Goal: Find specific page/section: Find specific page/section

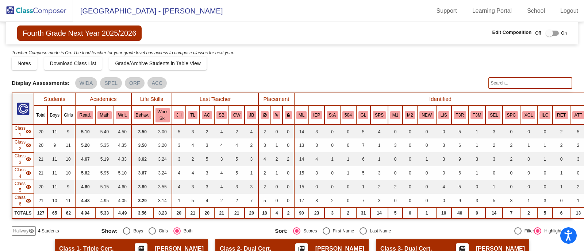
click at [40, 5] on img at bounding box center [36, 11] width 73 height 22
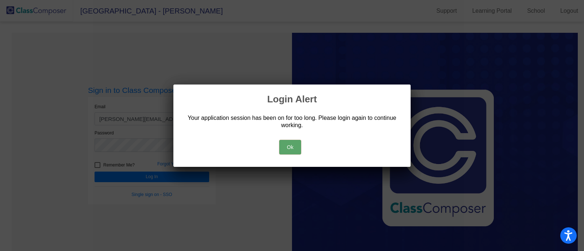
click at [297, 147] on button "Ok" at bounding box center [290, 147] width 22 height 15
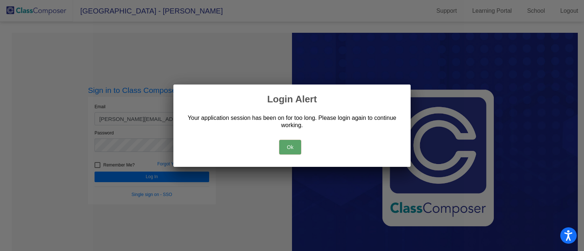
click at [144, 174] on div at bounding box center [292, 125] width 584 height 251
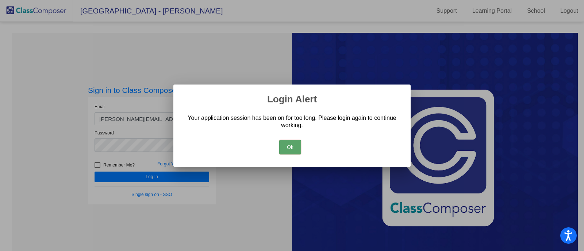
click at [292, 143] on button "Ok" at bounding box center [290, 147] width 22 height 15
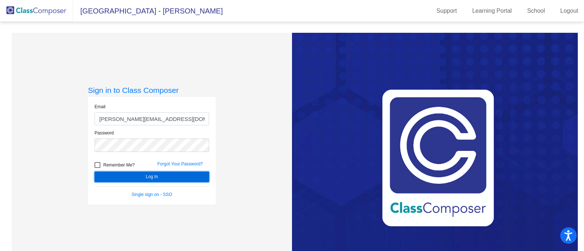
click at [135, 172] on button "Log In" at bounding box center [151, 177] width 115 height 11
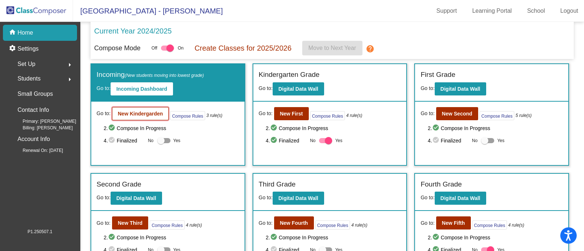
click at [151, 114] on b "New Kindergarden" at bounding box center [140, 114] width 45 height 6
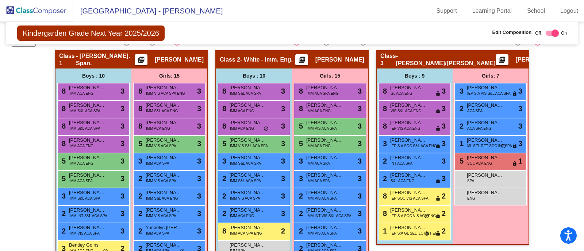
scroll to position [175, 0]
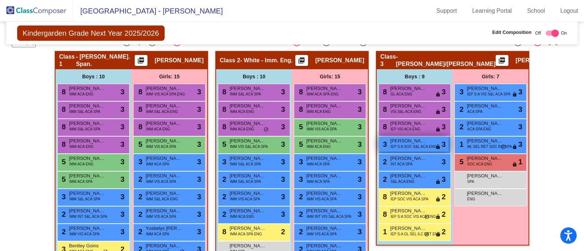
click at [409, 144] on span "IEP S:A SOC S&L ACA ENG" at bounding box center [413, 146] width 46 height 5
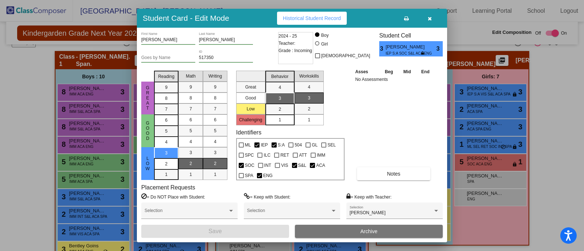
click at [430, 15] on span "button" at bounding box center [430, 18] width 4 height 6
